Goal: Task Accomplishment & Management: Manage account settings

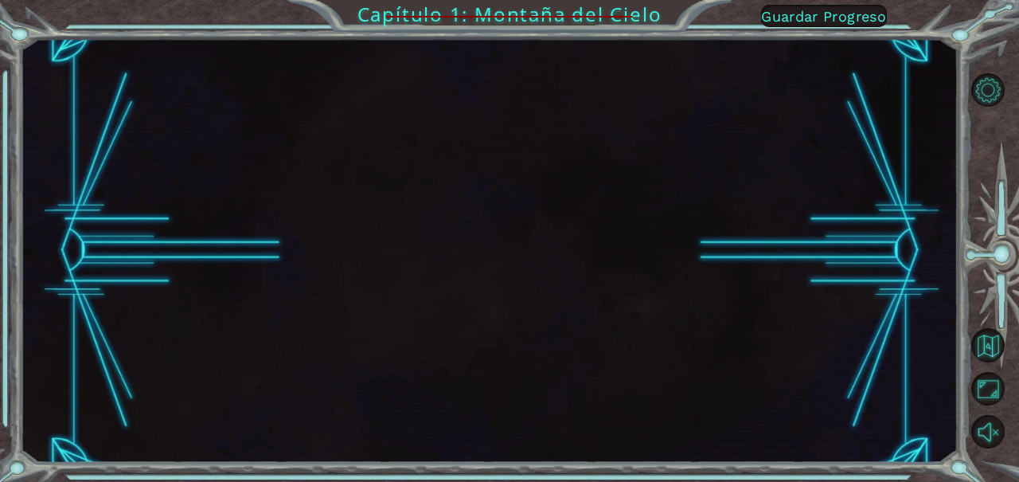
click at [846, 18] on span "Guardar Progreso" at bounding box center [823, 16] width 125 height 17
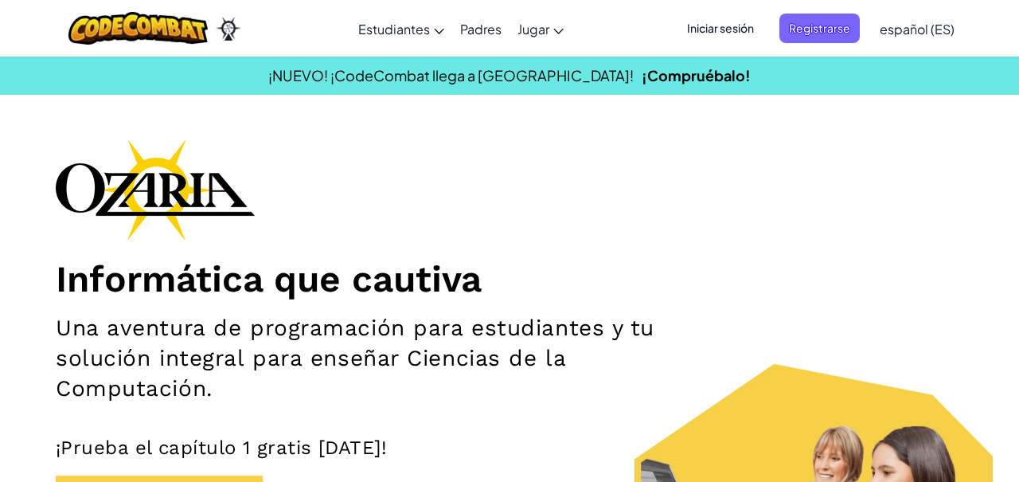
click at [728, 28] on span "Iniciar sesión" at bounding box center [720, 28] width 86 height 29
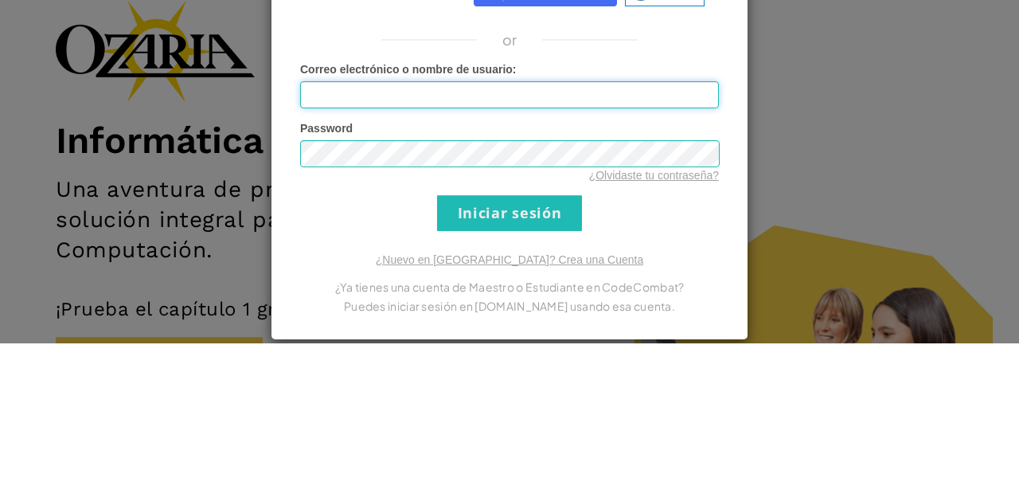
scroll to position [13, 0]
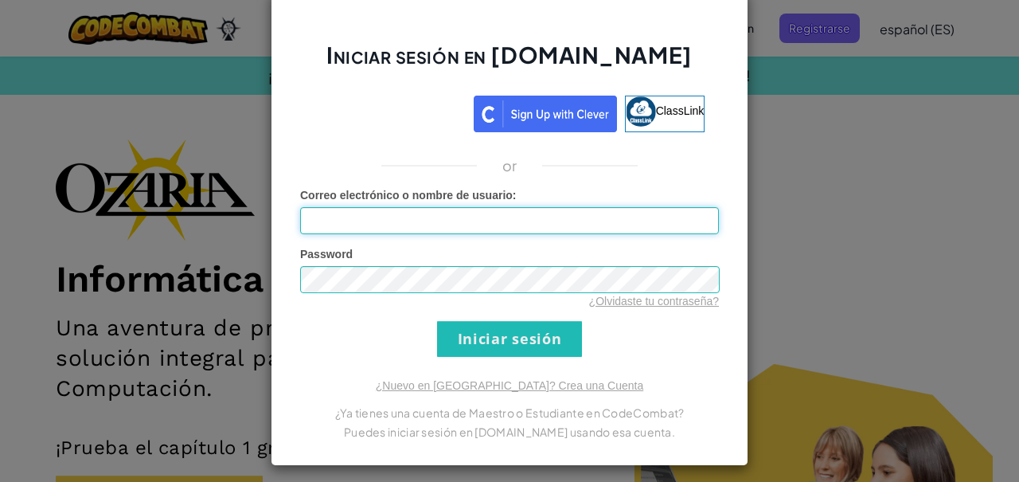
click at [560, 222] on input "Correo electrónico o nombre de usuario :" at bounding box center [509, 220] width 419 height 27
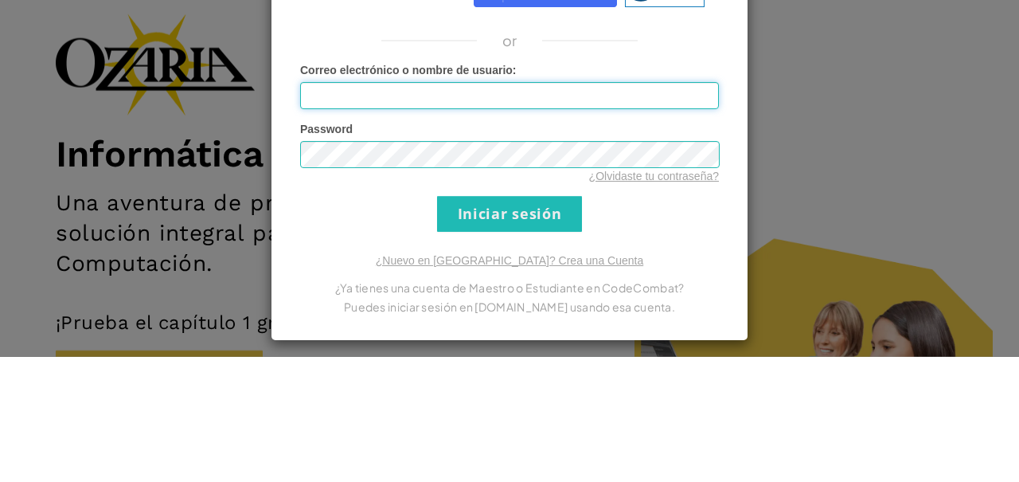
type input "[EMAIL_ADDRESS][DOMAIN_NAME]"
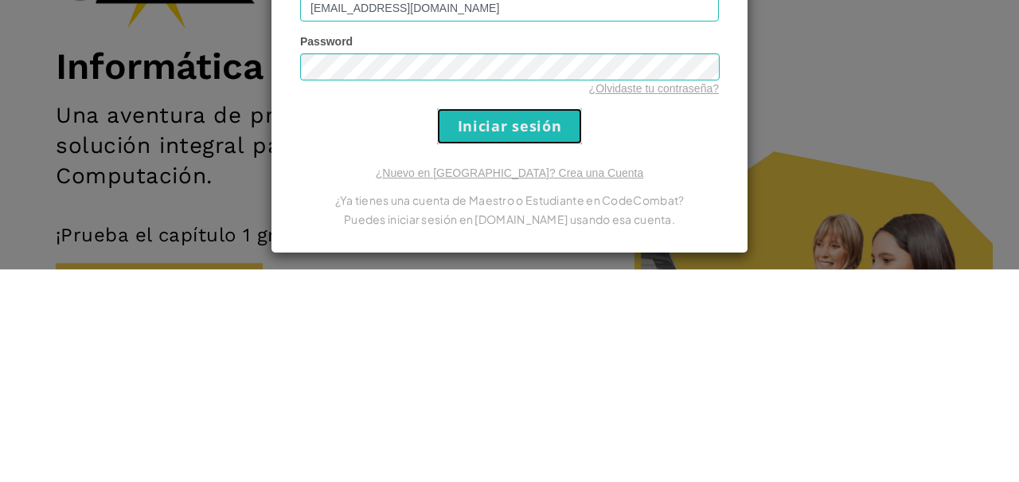
click at [545, 337] on input "Iniciar sesión" at bounding box center [509, 339] width 145 height 36
